Goal: Answer question/provide support

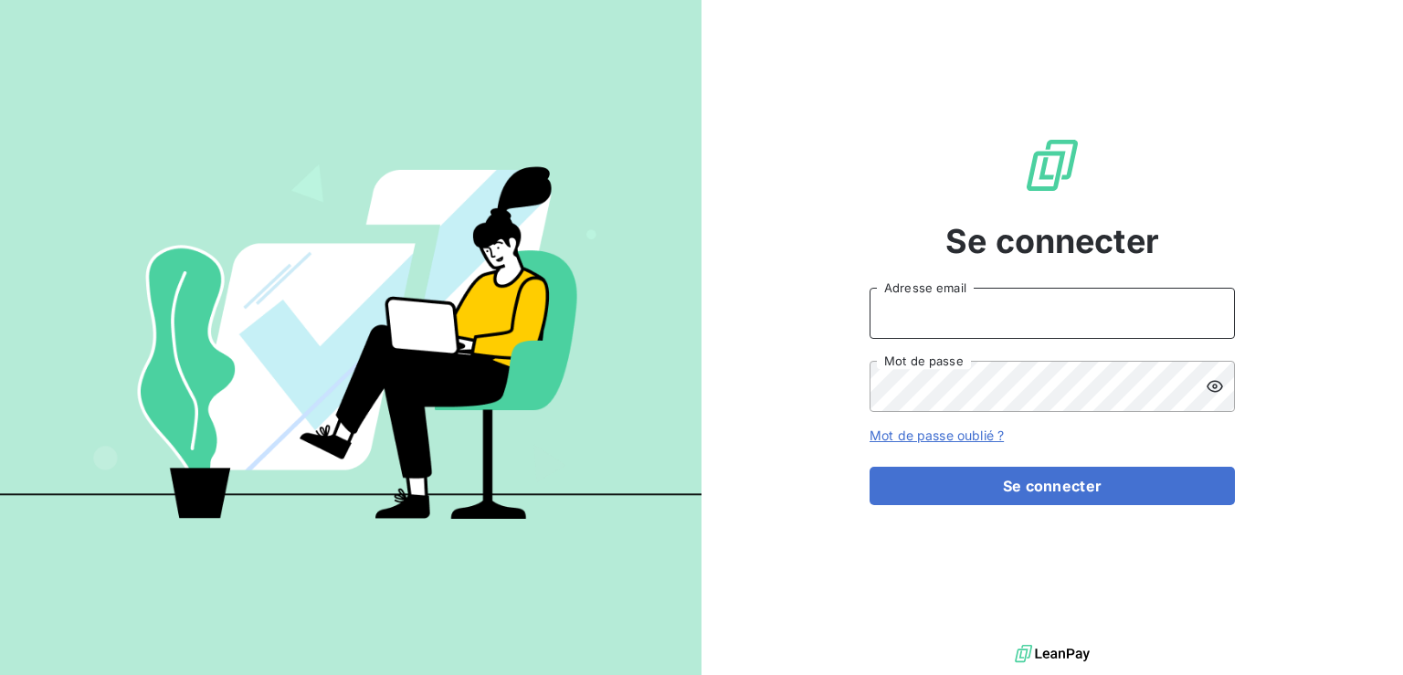
click at [956, 317] on input "Adresse email" at bounding box center [1051, 313] width 365 height 51
type input "[PERSON_NAME][EMAIL_ADDRESS][DOMAIN_NAME]"
click at [1214, 392] on icon at bounding box center [1215, 386] width 16 height 12
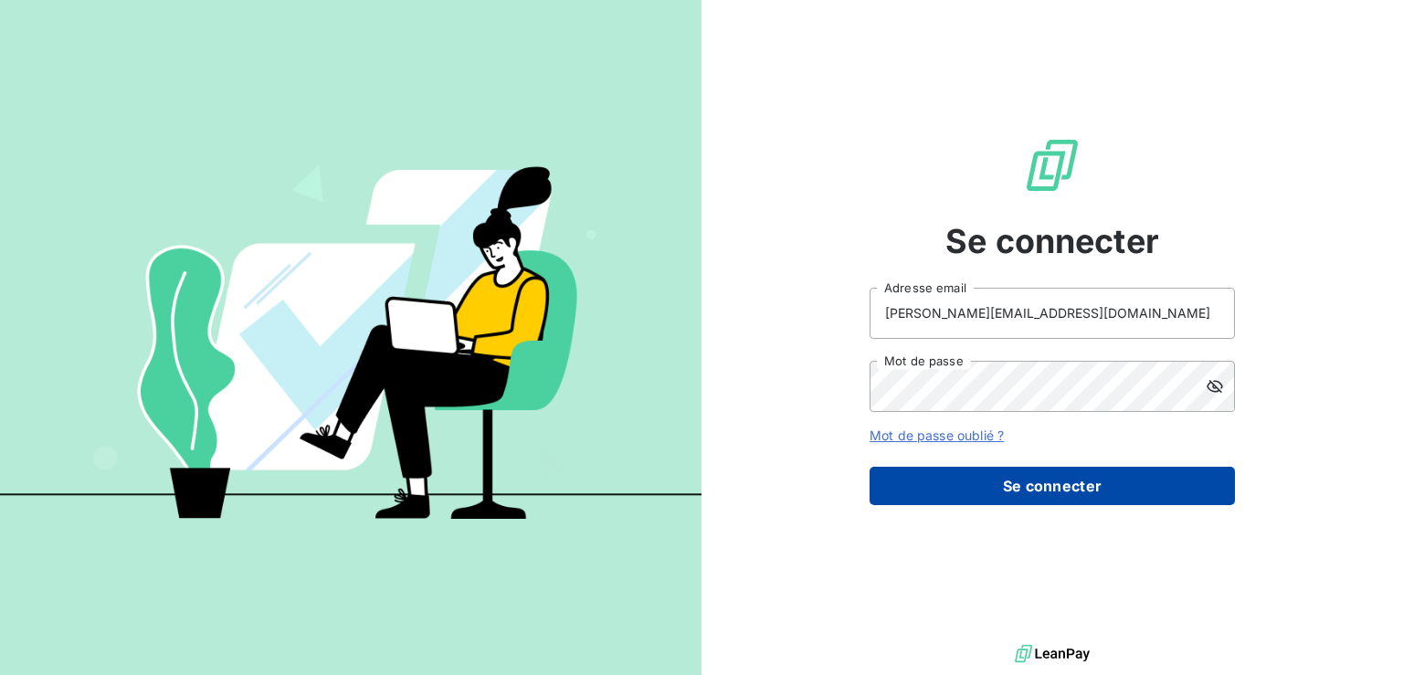
click at [1110, 490] on button "Se connecter" at bounding box center [1051, 486] width 365 height 38
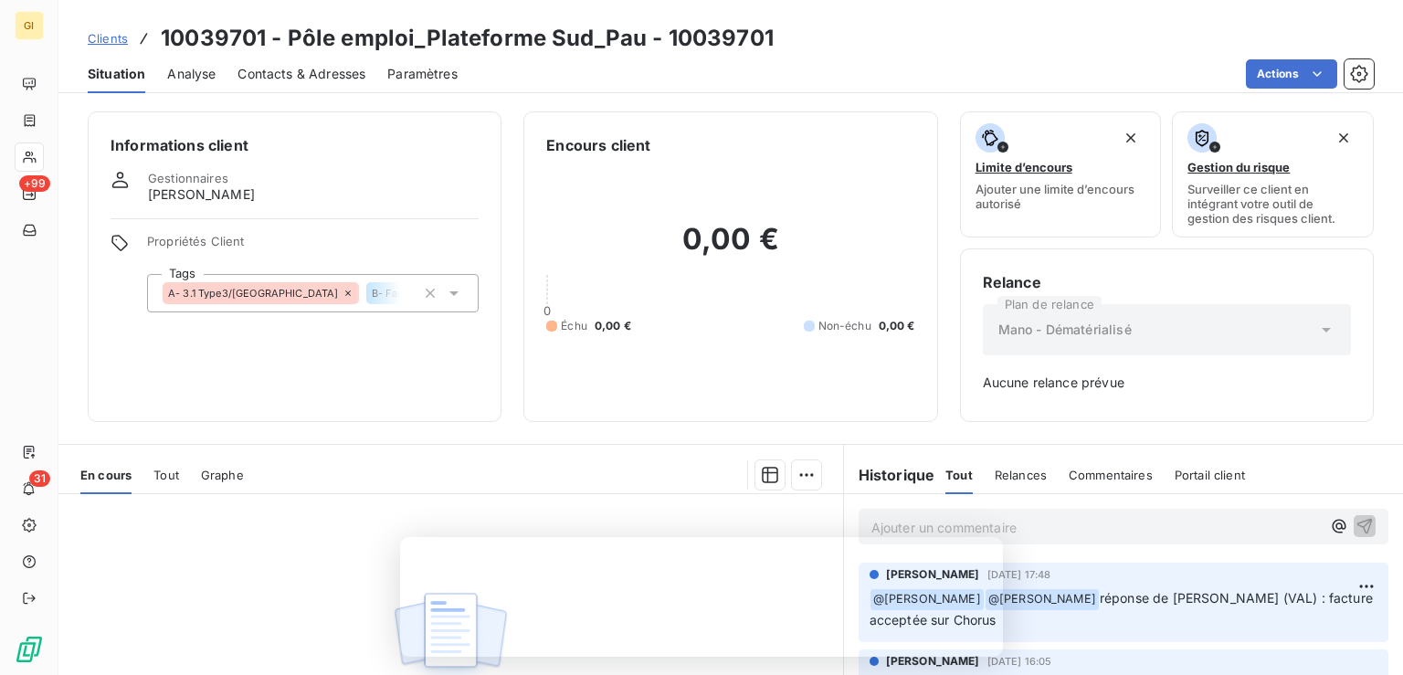
click at [106, 43] on span "Clients" at bounding box center [108, 38] width 40 height 15
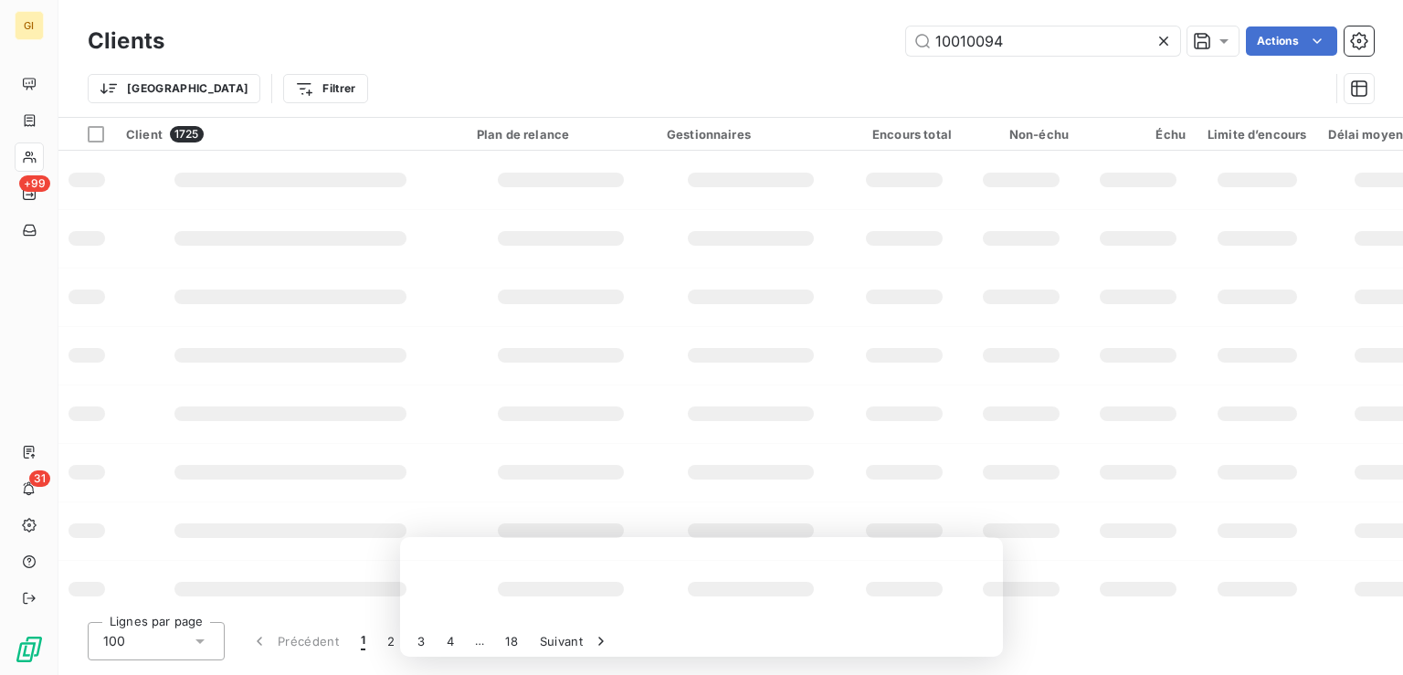
type input "10010094"
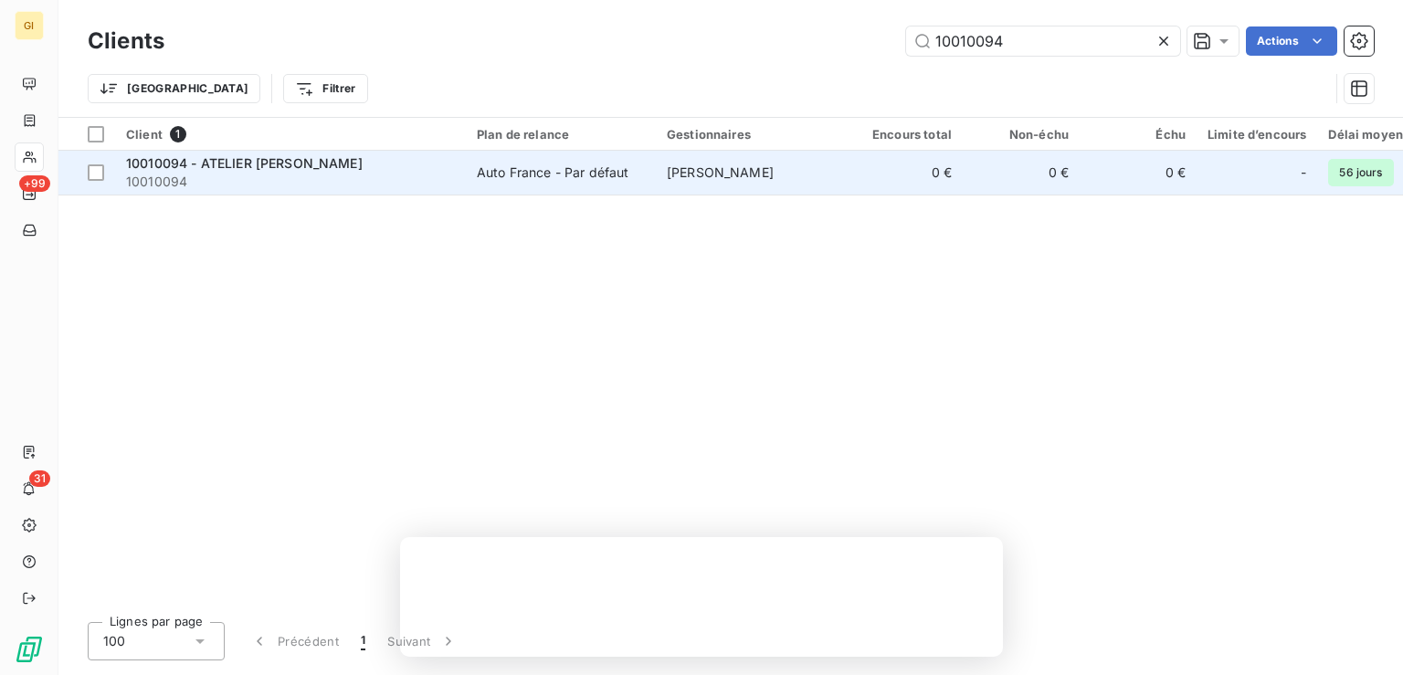
click at [270, 160] on span "10010094 - ATELIER [PERSON_NAME]" at bounding box center [244, 163] width 237 height 16
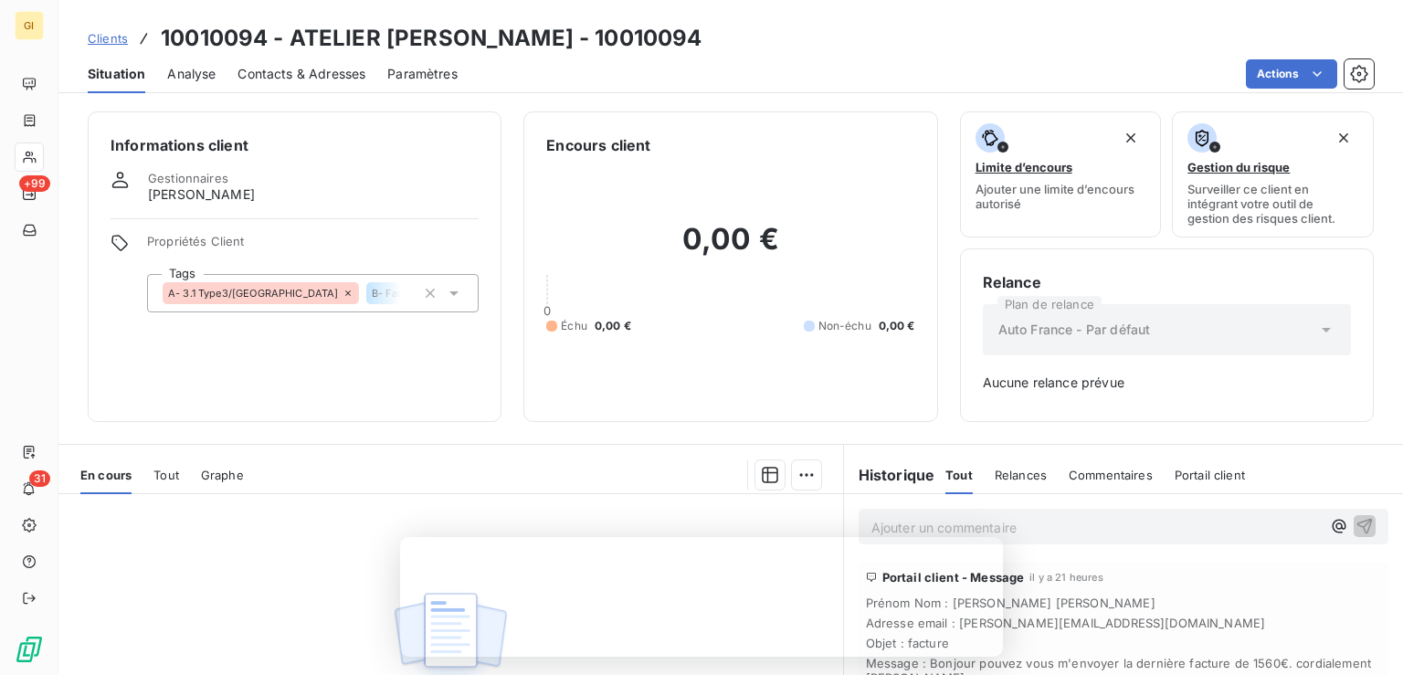
click at [244, 618] on div "Aucune pièce disponible" at bounding box center [450, 670] width 785 height 352
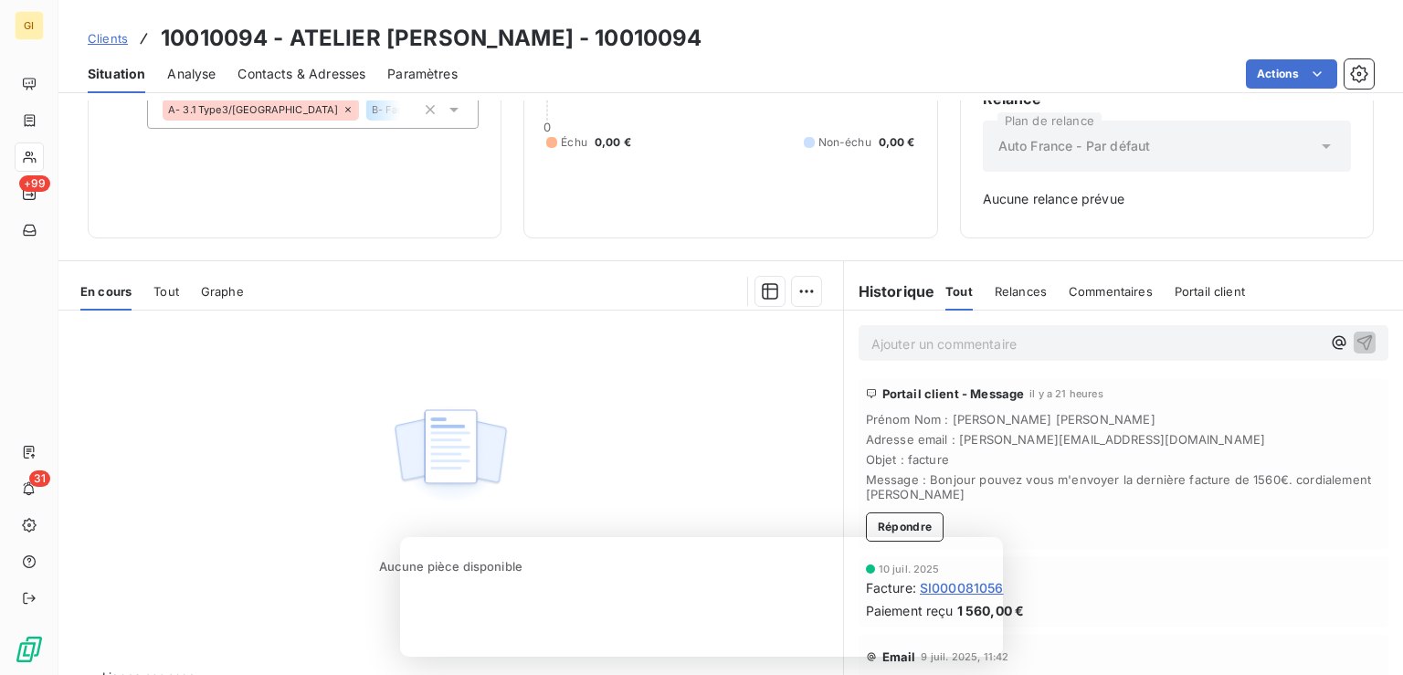
scroll to position [225, 0]
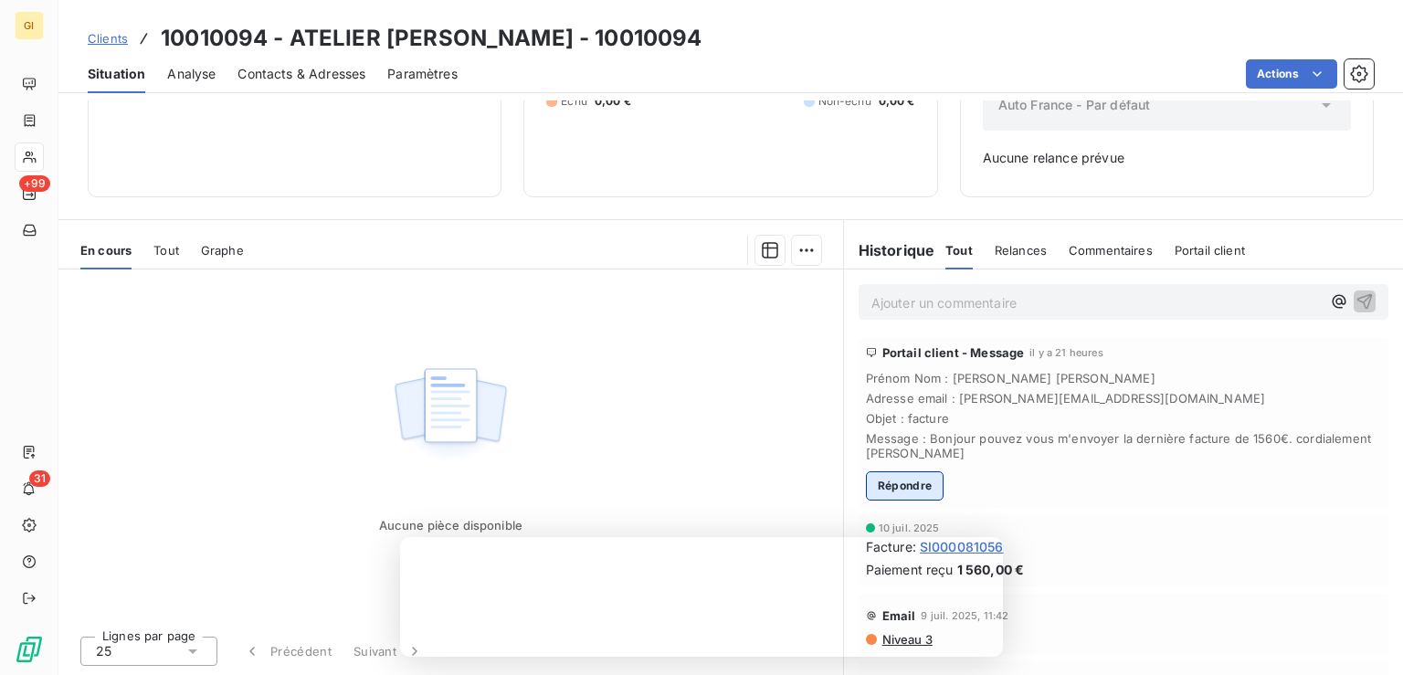
click at [902, 485] on button "Répondre" at bounding box center [905, 485] width 79 height 29
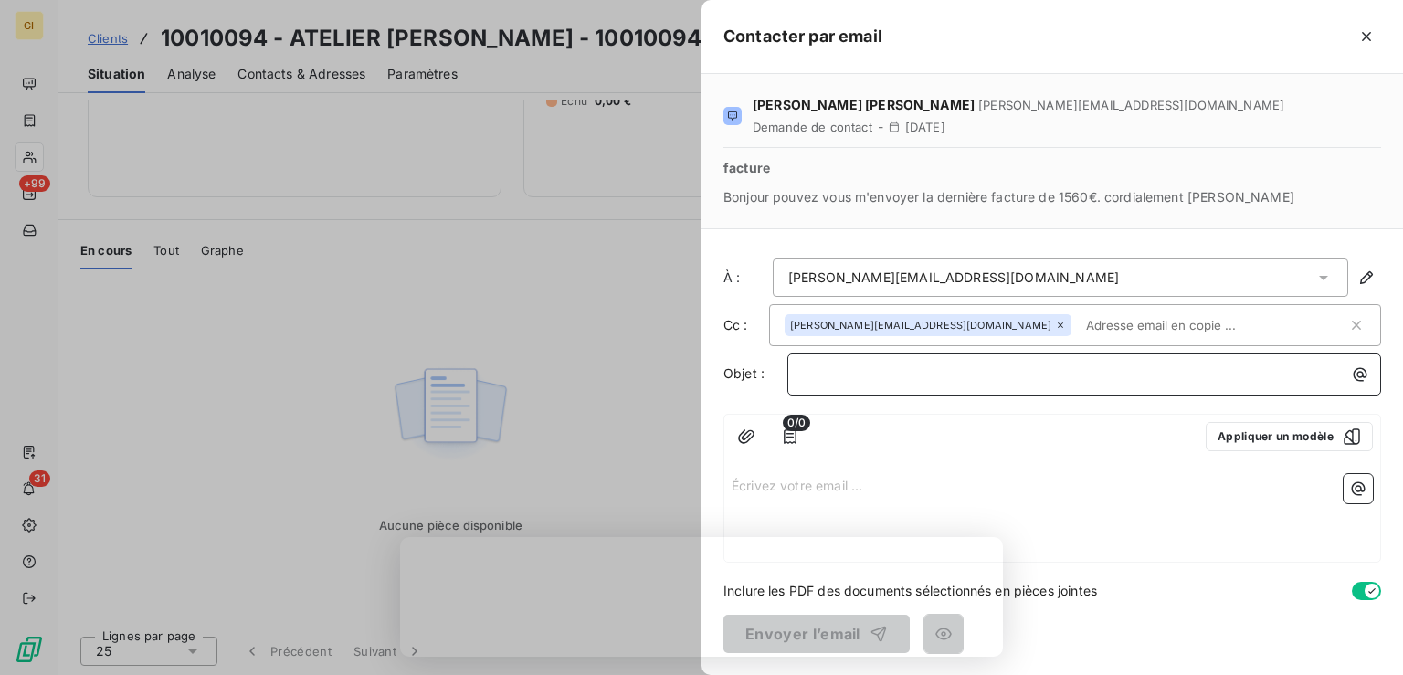
click at [823, 372] on p "﻿" at bounding box center [1089, 374] width 572 height 21
click at [875, 370] on span "Facture SISI000082792" at bounding box center [877, 373] width 149 height 16
click at [879, 475] on p "Écrivez votre email ... ﻿" at bounding box center [1052, 484] width 641 height 21
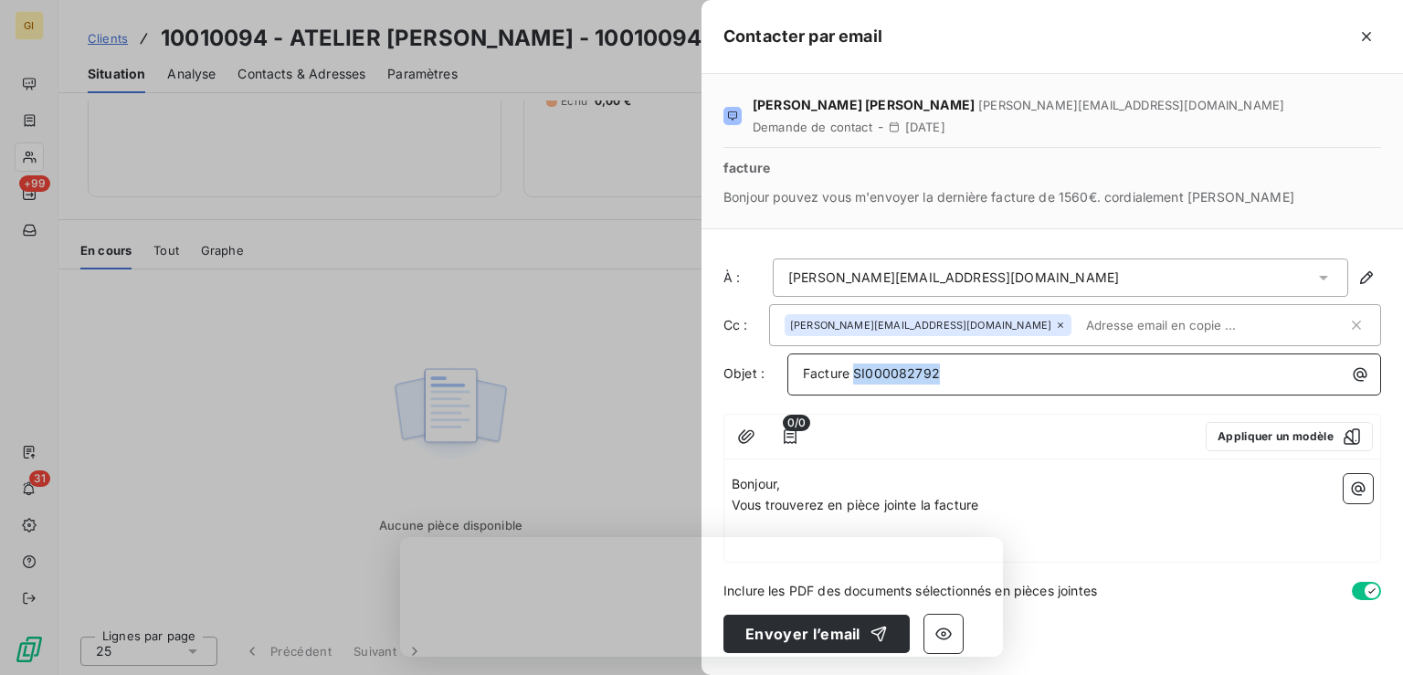
drag, startPoint x: 940, startPoint y: 377, endPoint x: 854, endPoint y: 374, distance: 85.9
click at [854, 374] on p "Facture SI000082792" at bounding box center [1089, 374] width 572 height 21
copy span "SI000082792"
click at [1028, 506] on p "Vous trouverez en pièce jointe la facture" at bounding box center [1052, 505] width 641 height 21
click at [1122, 510] on p "Vous trouverez en pièce jointe la facture SI000082792 du" at bounding box center [1052, 505] width 641 height 21
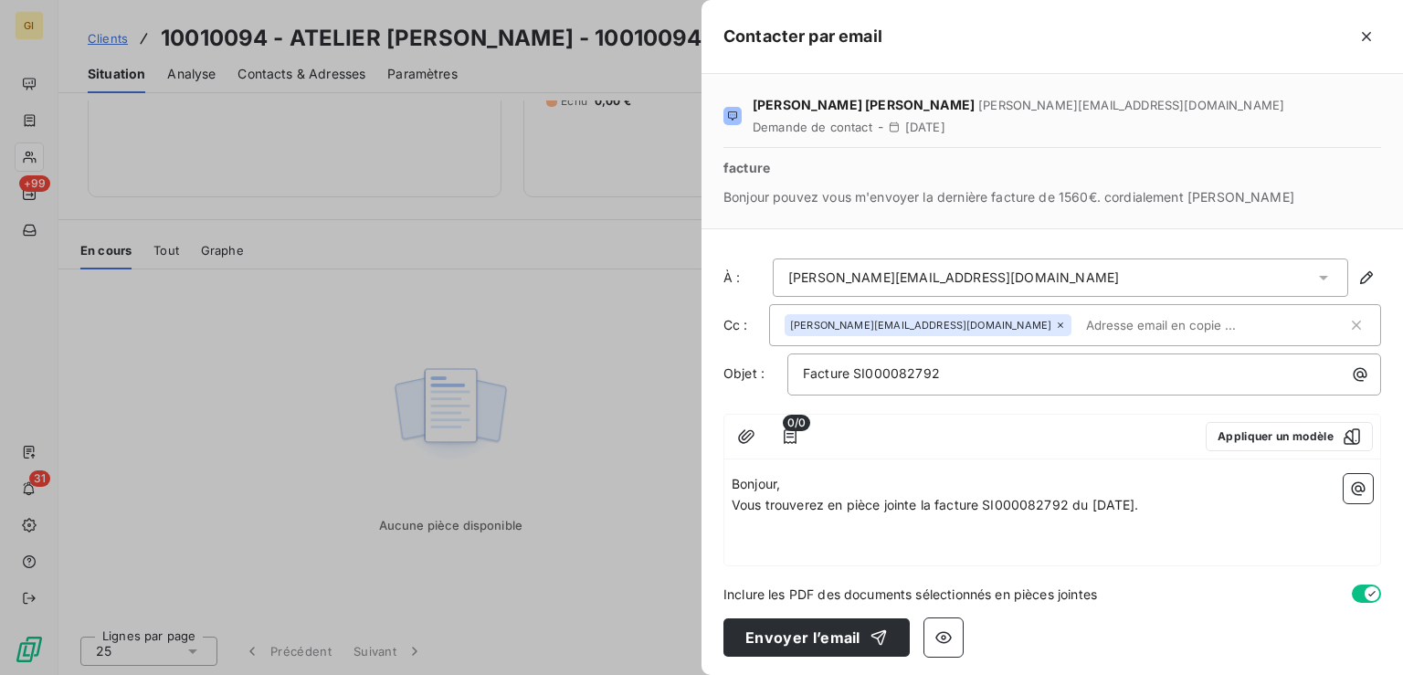
click at [801, 542] on p "﻿" at bounding box center [1052, 547] width 641 height 21
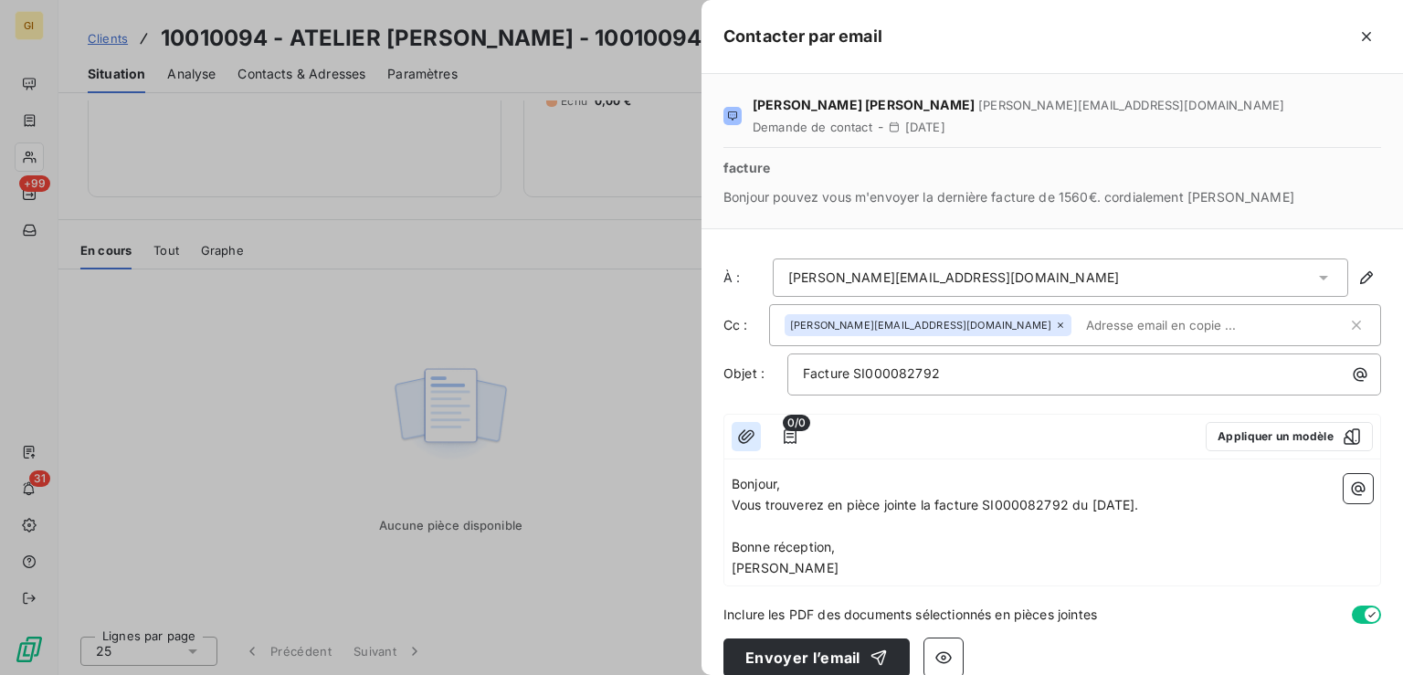
click at [736, 435] on button "button" at bounding box center [746, 436] width 29 height 29
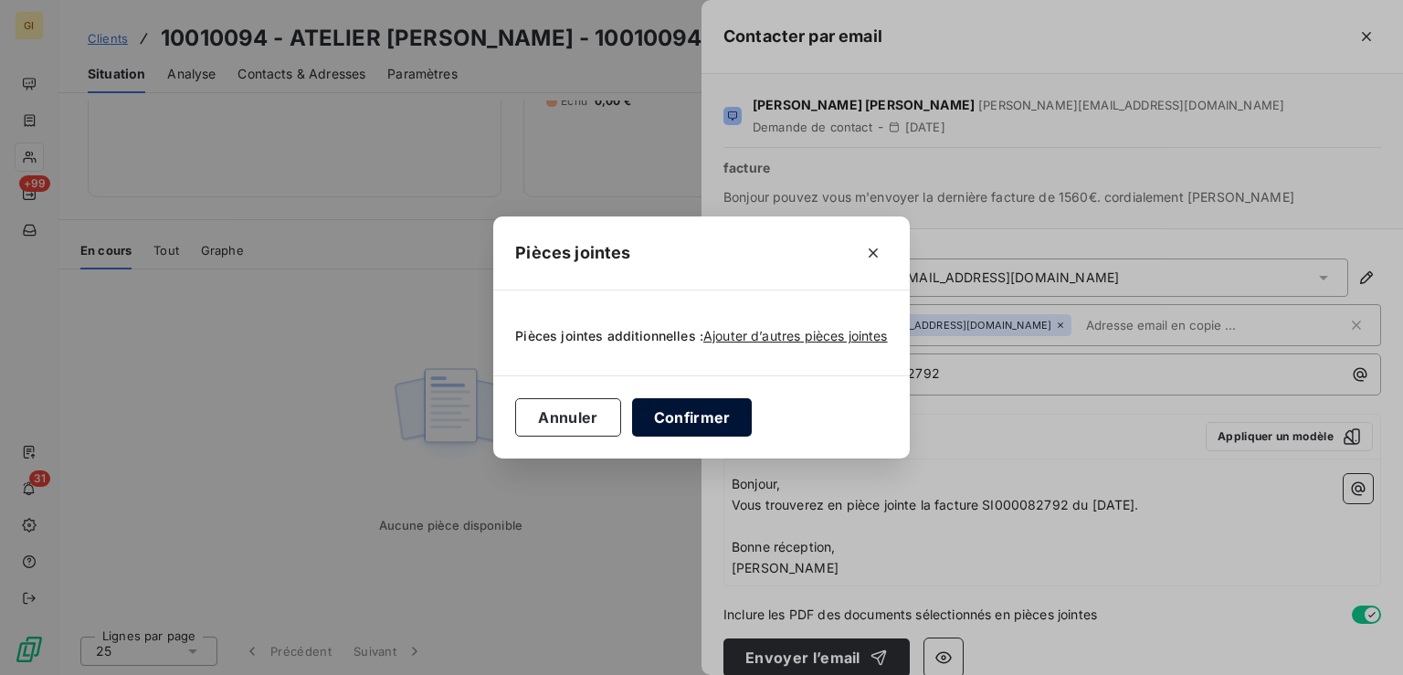
click at [724, 416] on button "Confirmer" at bounding box center [692, 417] width 121 height 38
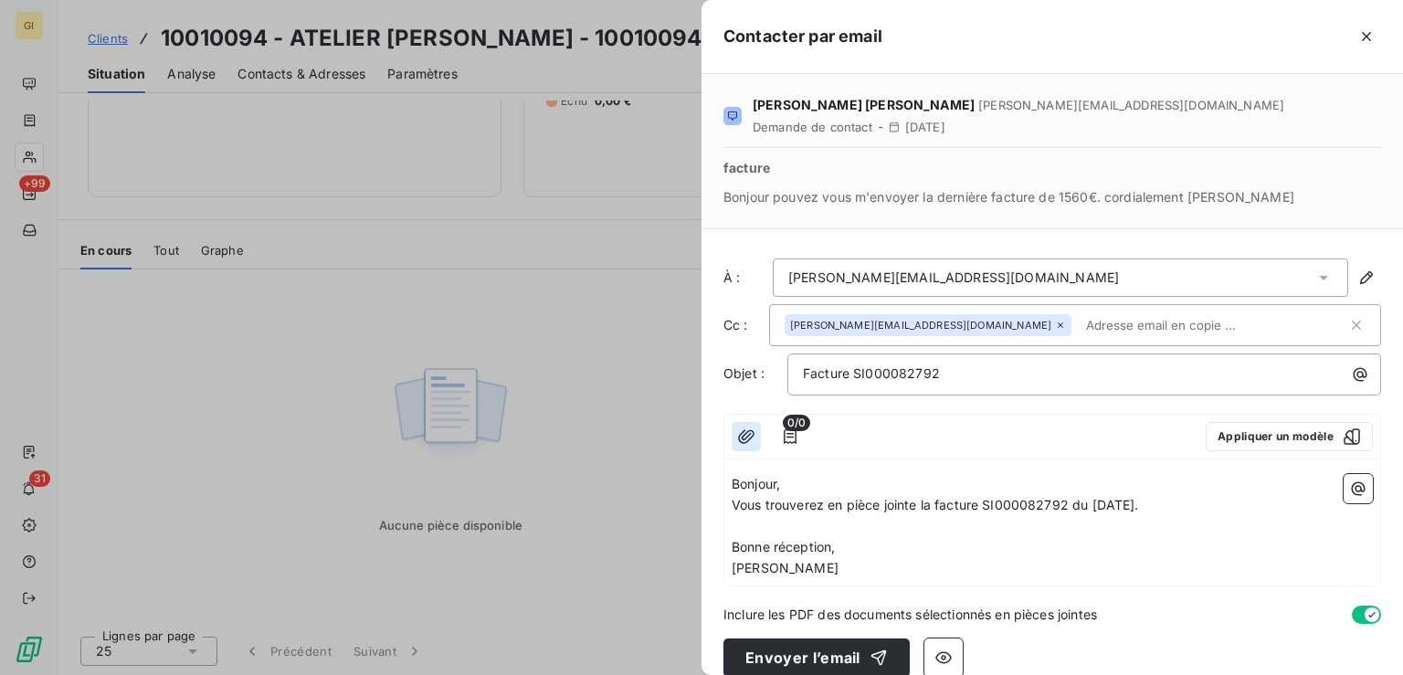
click at [743, 437] on icon "button" at bounding box center [746, 436] width 18 height 18
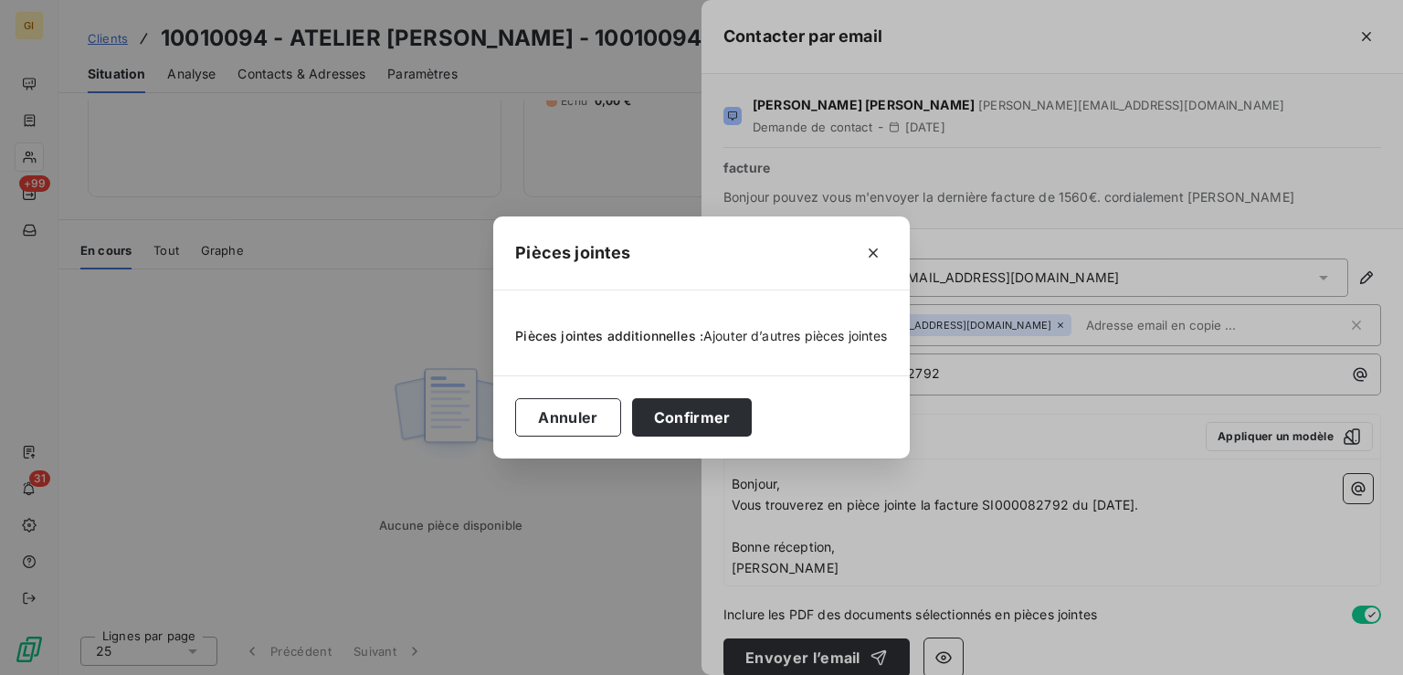
click at [788, 340] on span "Ajouter d’autres pièces jointes" at bounding box center [795, 336] width 184 height 16
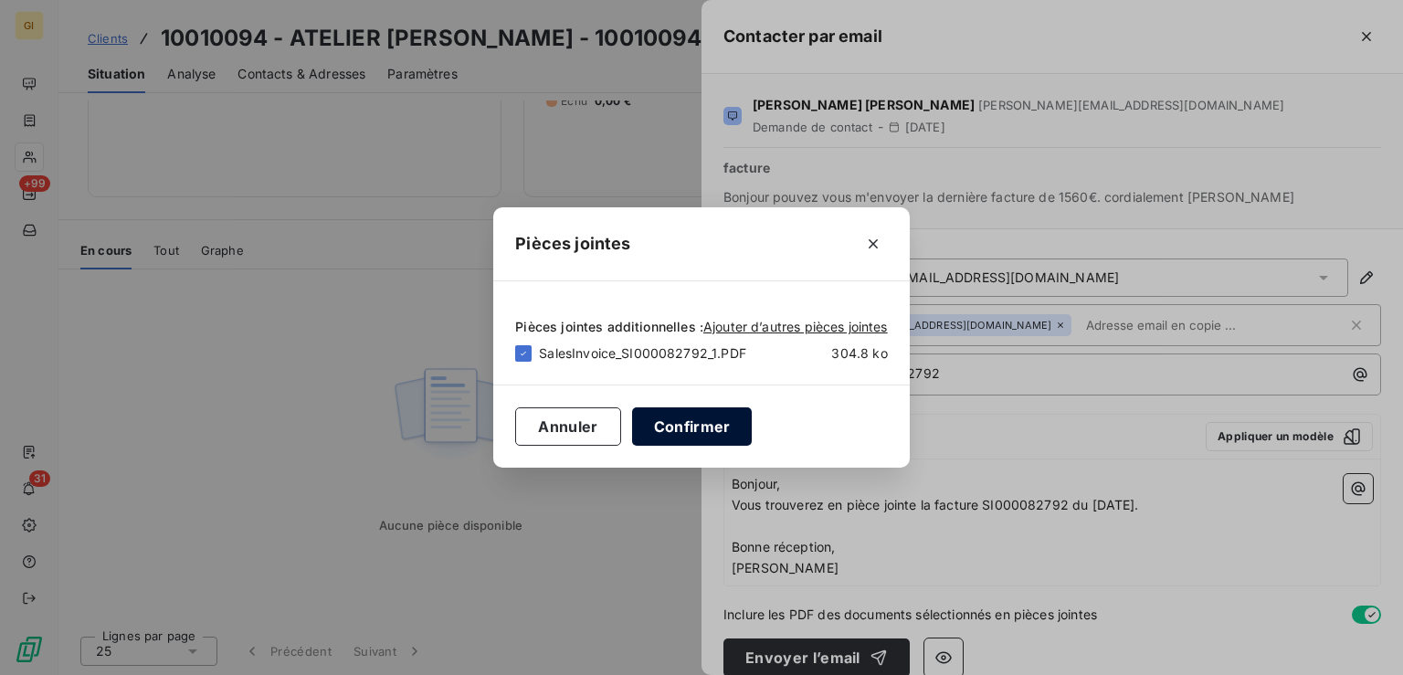
click at [703, 431] on button "Confirmer" at bounding box center [692, 426] width 121 height 38
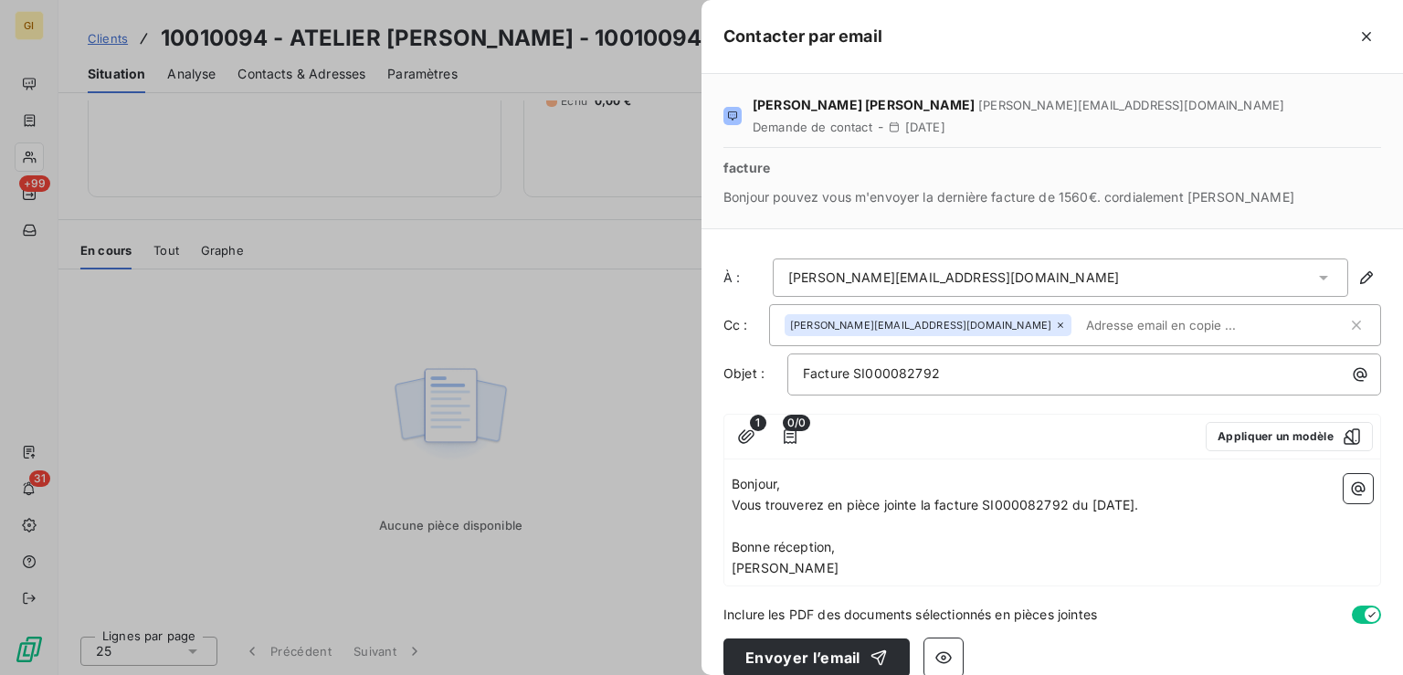
scroll to position [22, 0]
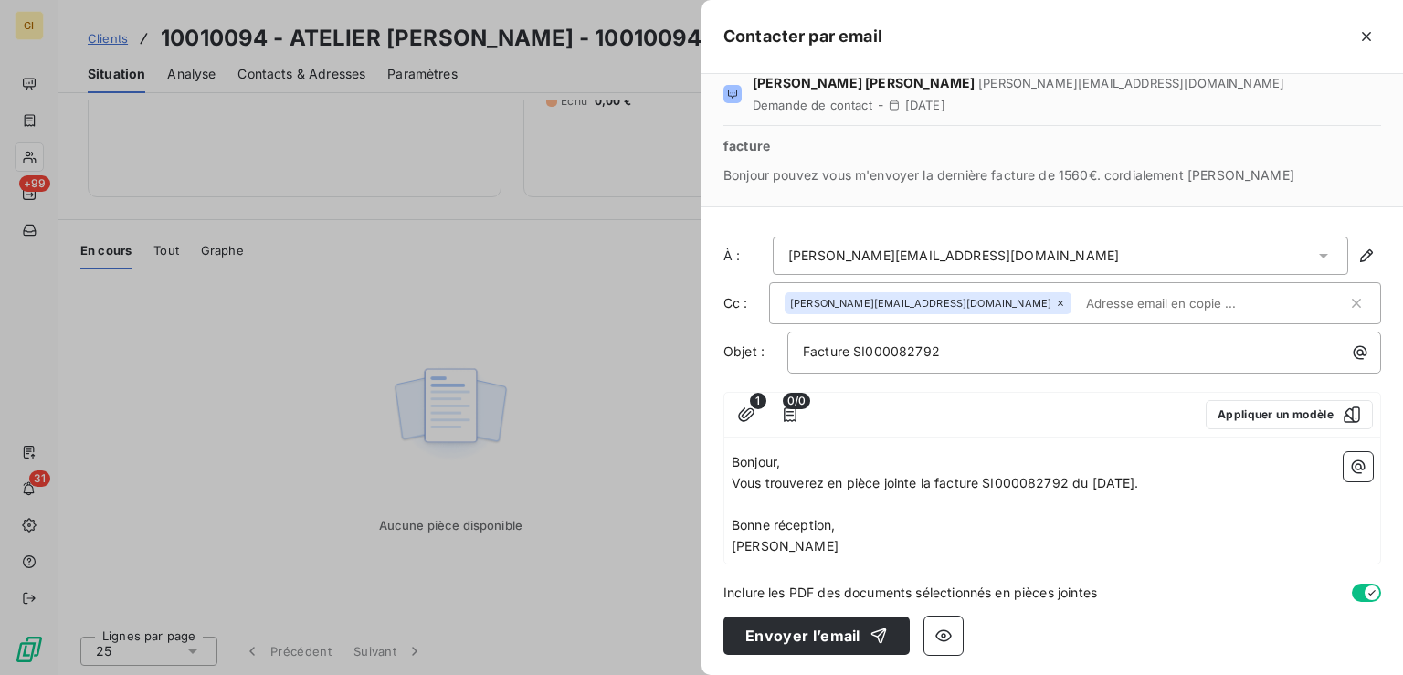
click at [756, 403] on span "1" at bounding box center [758, 401] width 16 height 16
click at [748, 408] on icon "button" at bounding box center [746, 415] width 18 height 18
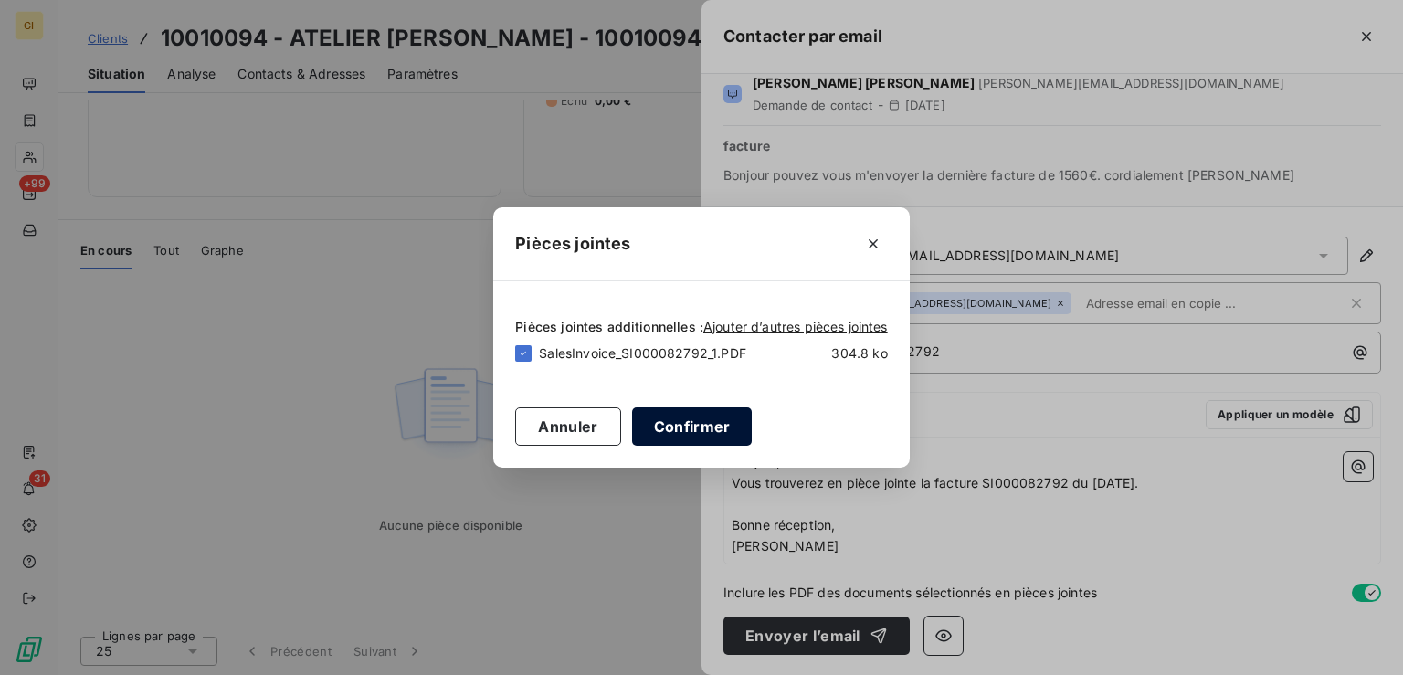
click at [686, 429] on button "Confirmer" at bounding box center [692, 426] width 121 height 38
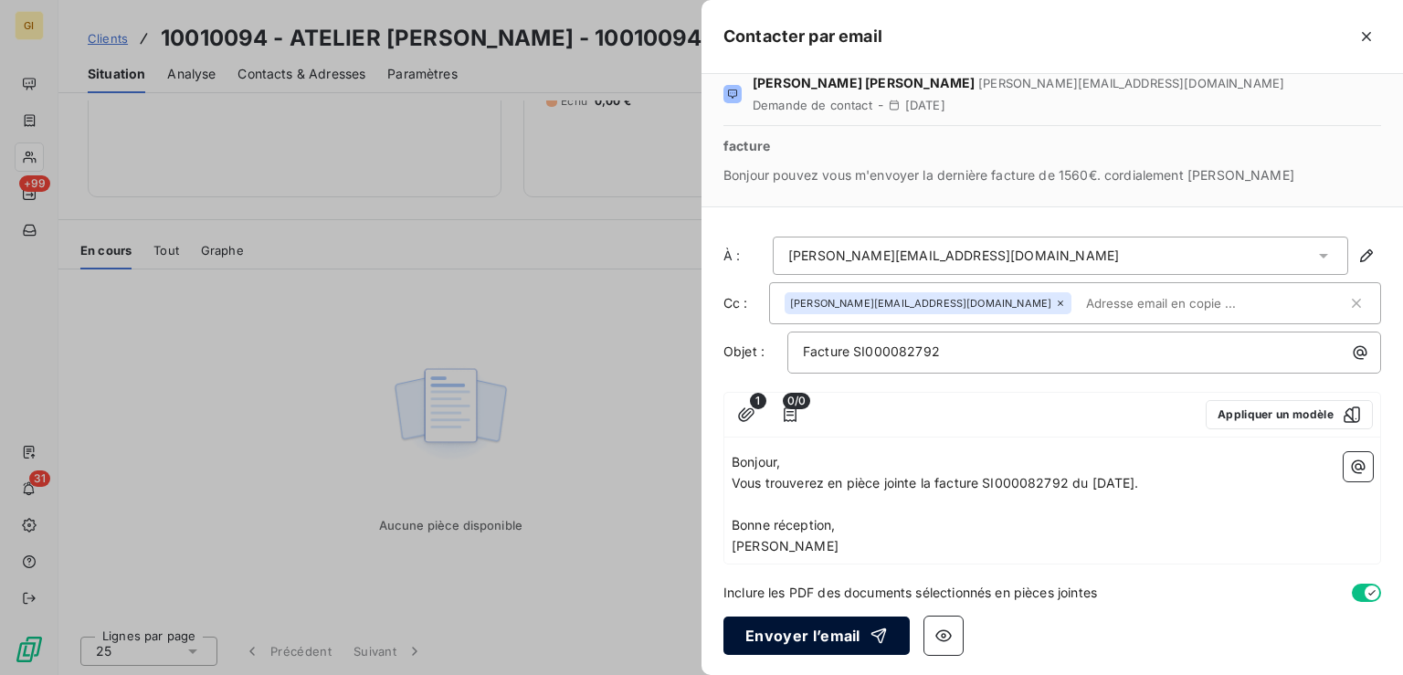
click at [875, 628] on icon "button" at bounding box center [878, 636] width 16 height 16
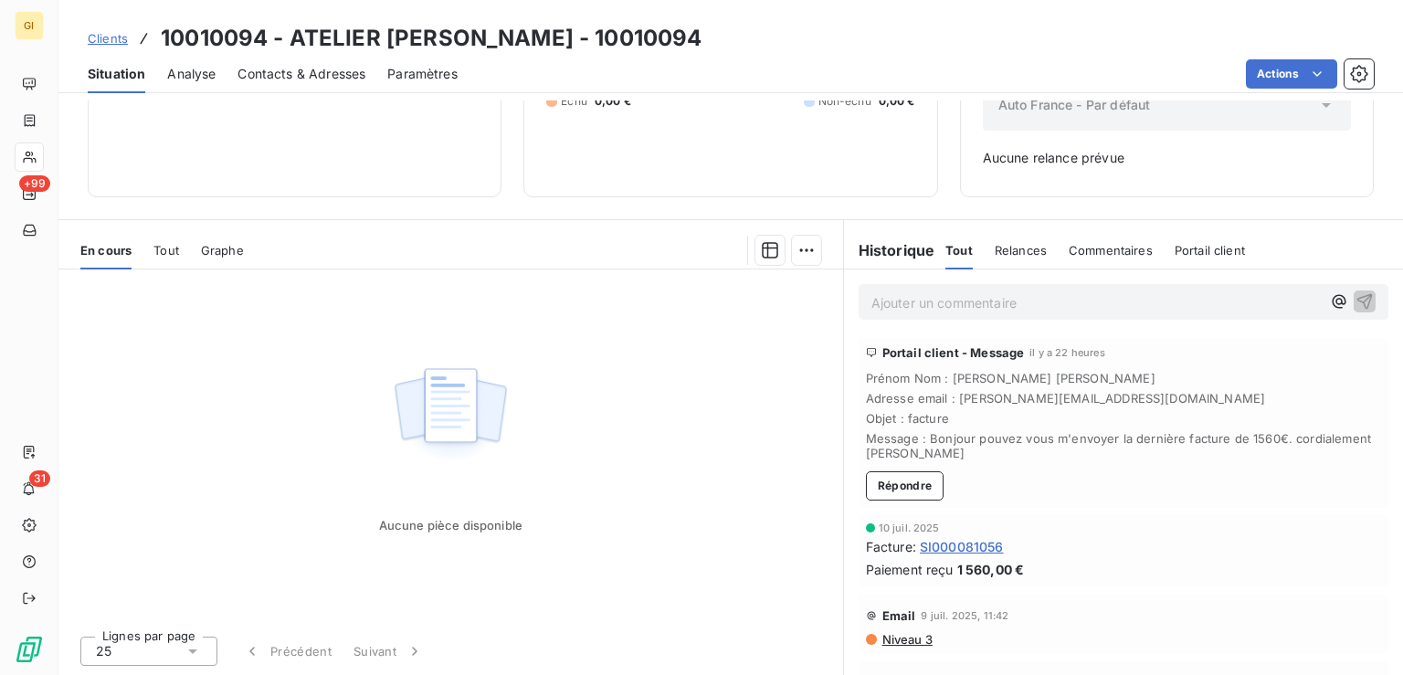
scroll to position [0, 0]
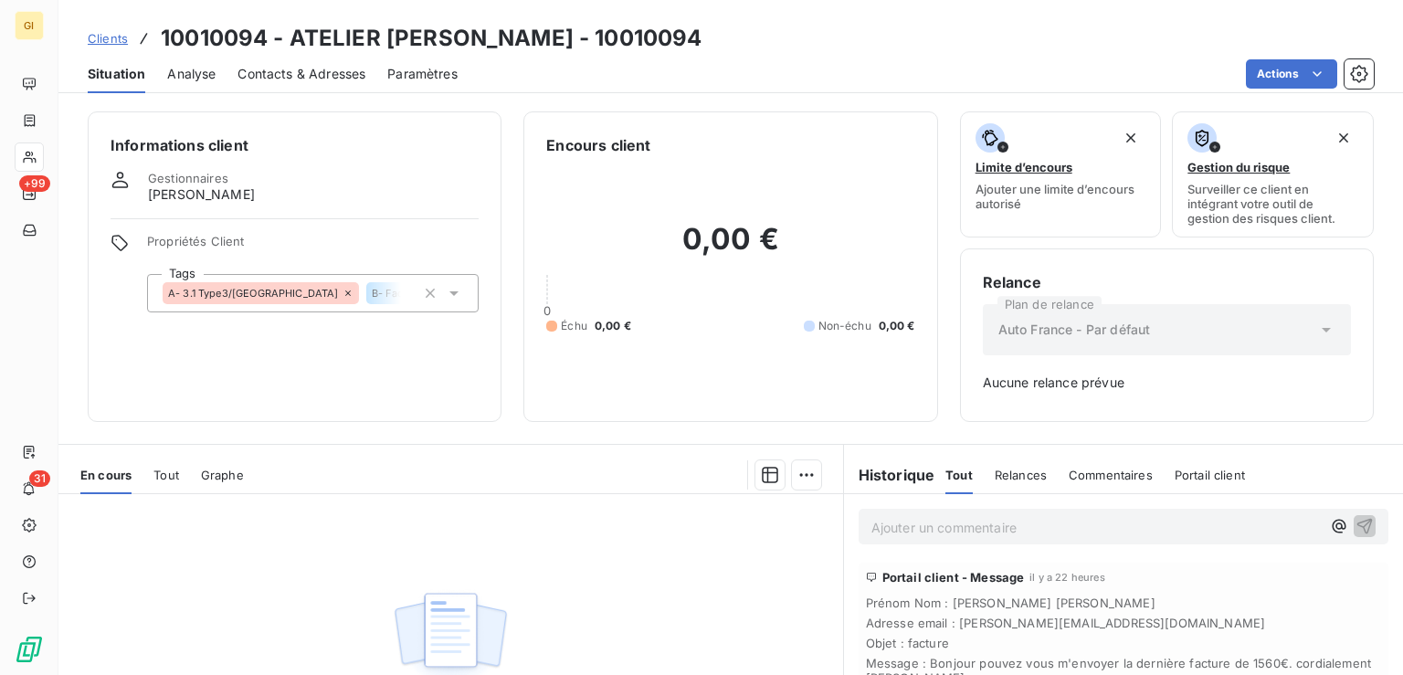
click at [900, 476] on h6 "Historique" at bounding box center [889, 475] width 91 height 22
click at [886, 480] on h6 "Historique" at bounding box center [889, 475] width 91 height 22
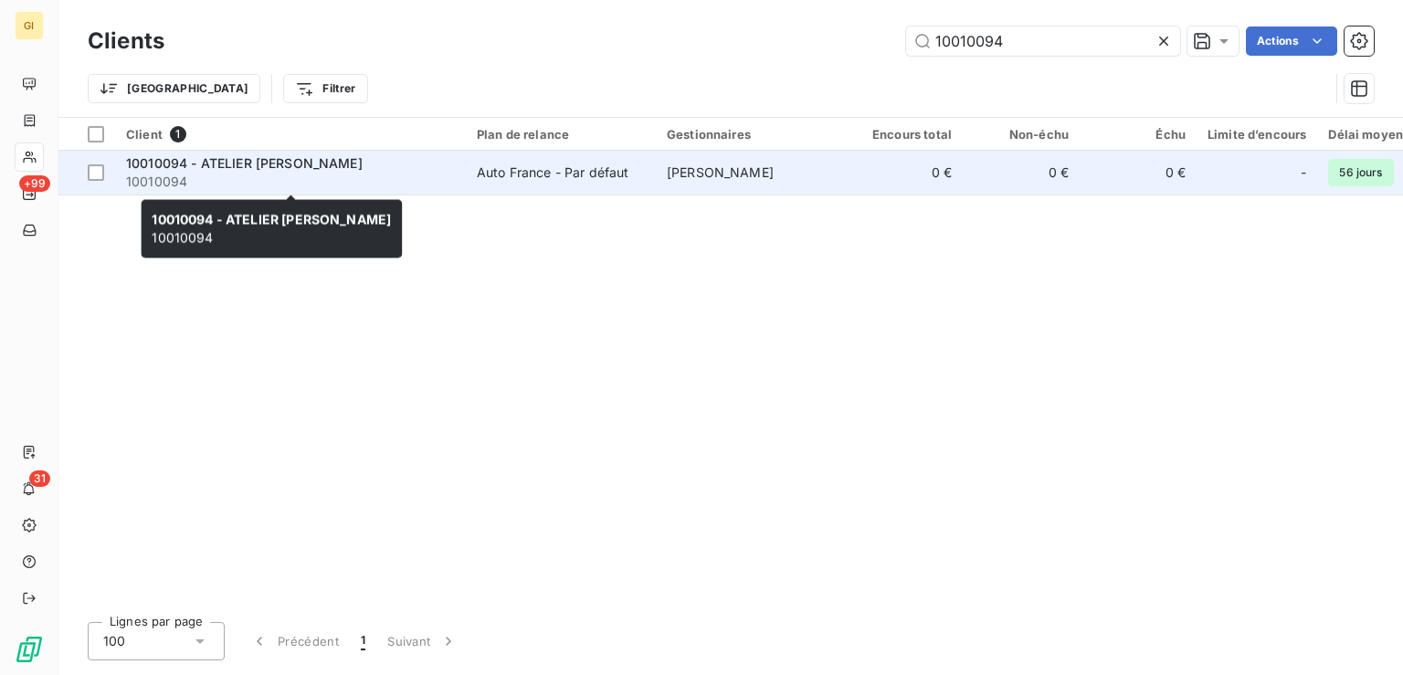
click at [281, 163] on span "10010094 - ATELIER [PERSON_NAME]" at bounding box center [244, 163] width 237 height 16
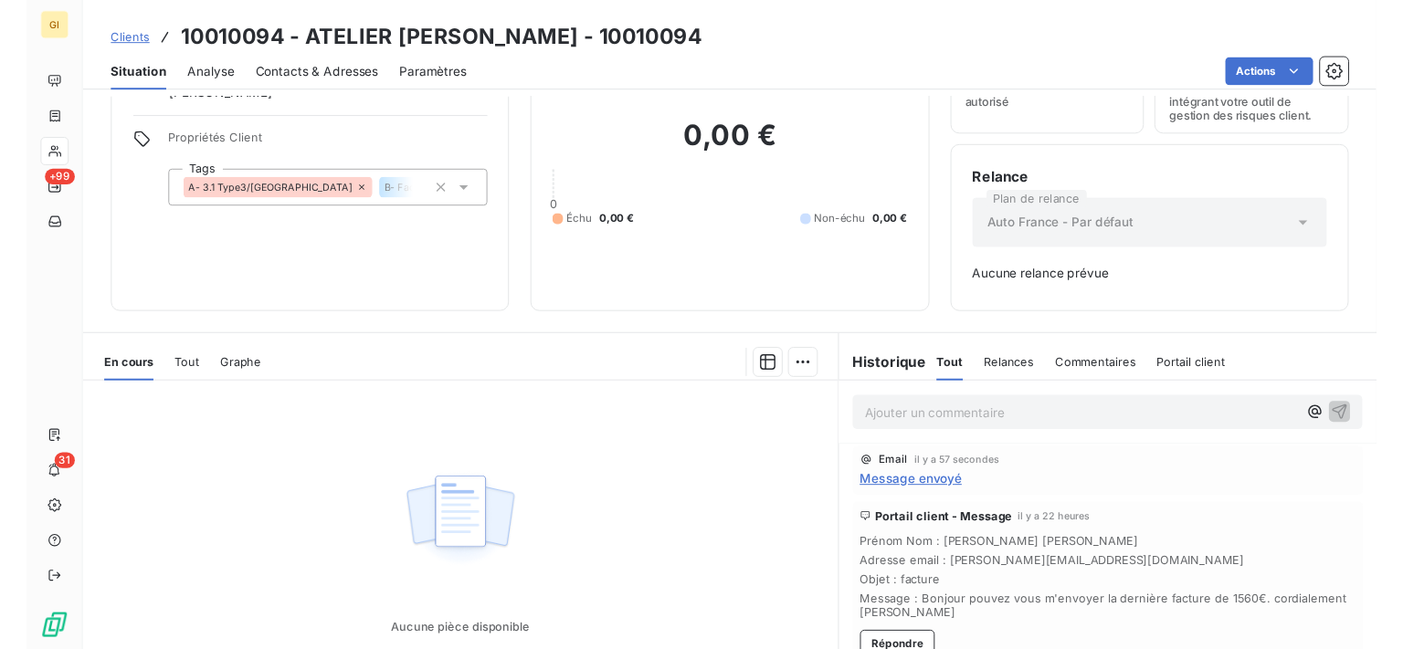
scroll to position [184, 0]
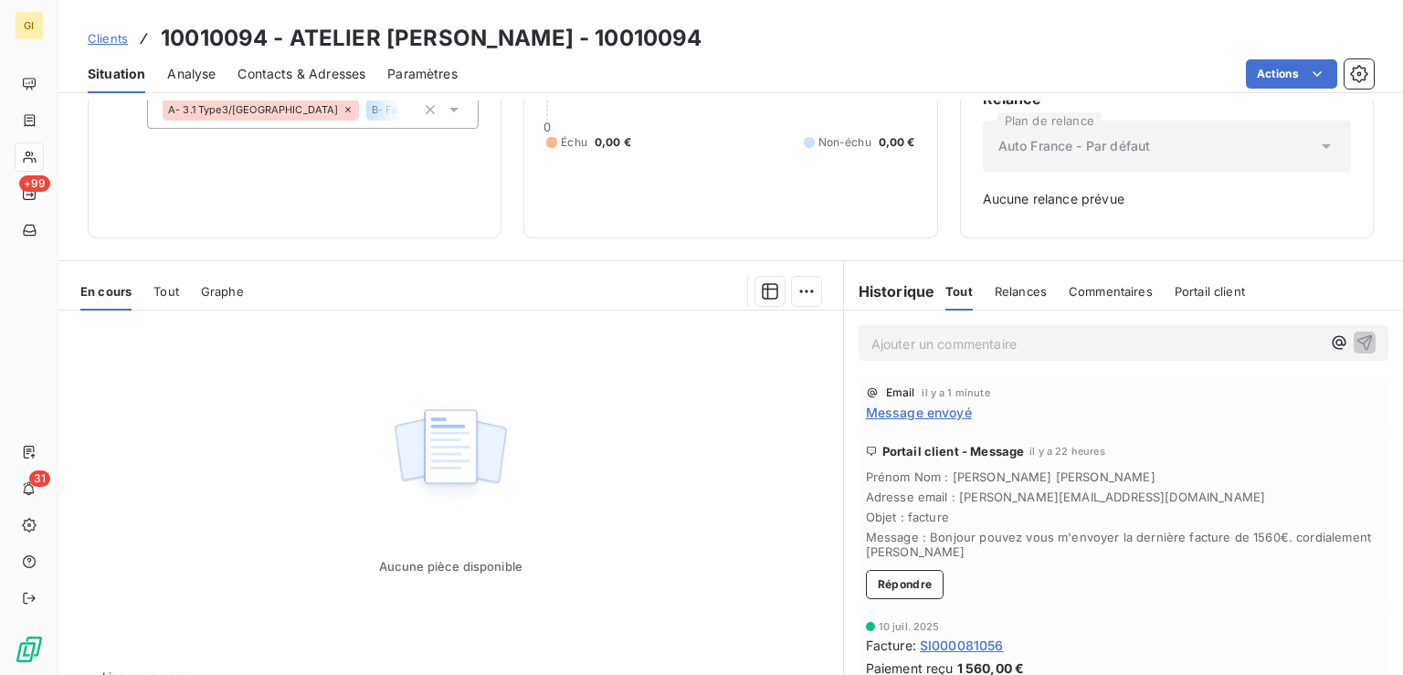
click at [914, 409] on span "Message envoyé" at bounding box center [919, 412] width 106 height 19
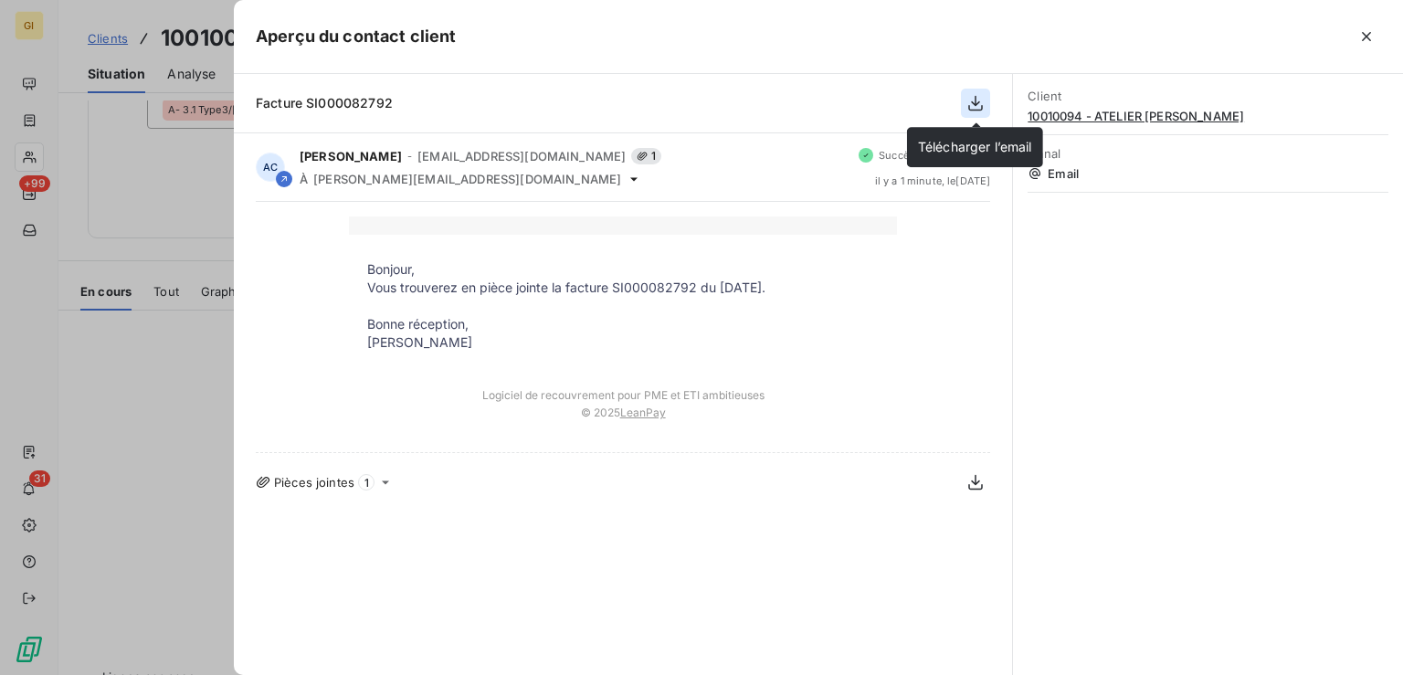
click at [976, 100] on icon "button" at bounding box center [976, 104] width 15 height 16
click at [976, 102] on icon "button" at bounding box center [976, 104] width 15 height 16
click at [974, 104] on icon "button" at bounding box center [976, 104] width 15 height 16
click at [977, 106] on icon "button" at bounding box center [975, 103] width 18 height 18
